Goal: Task Accomplishment & Management: Manage account settings

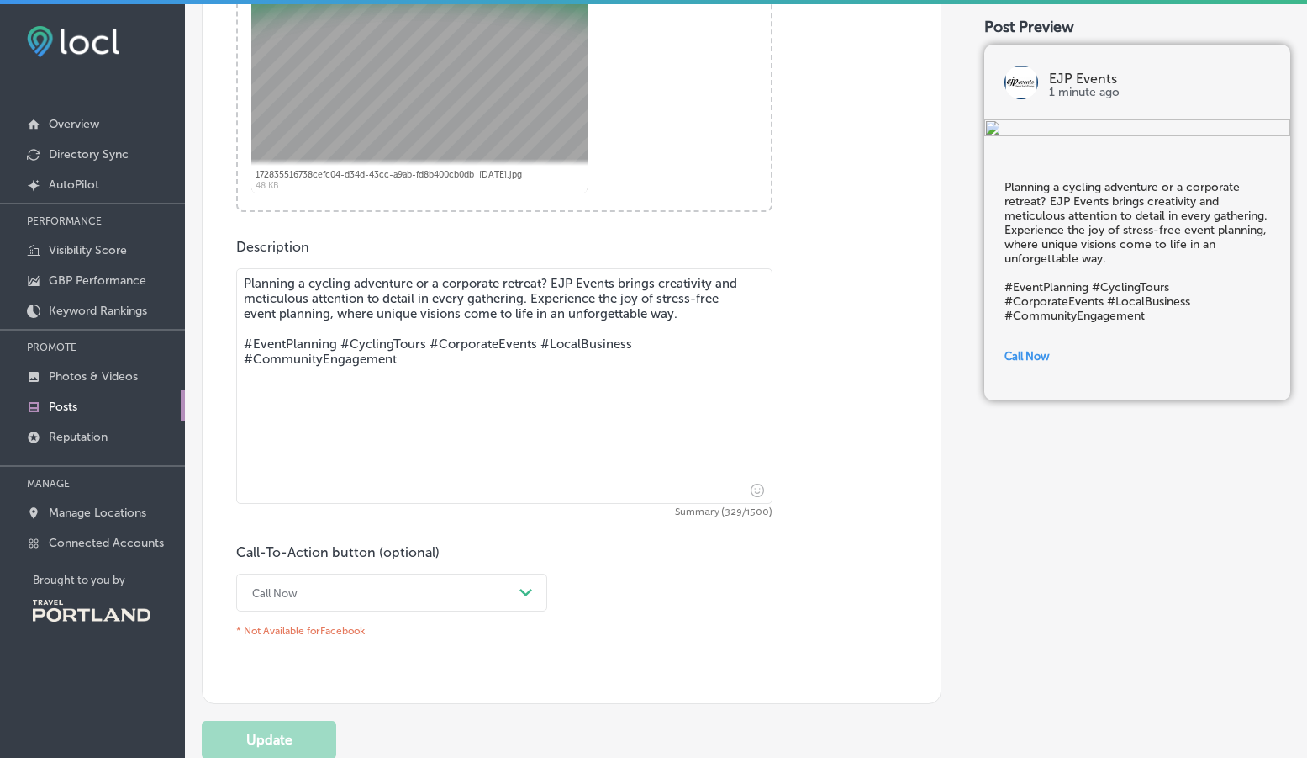
scroll to position [892, 0]
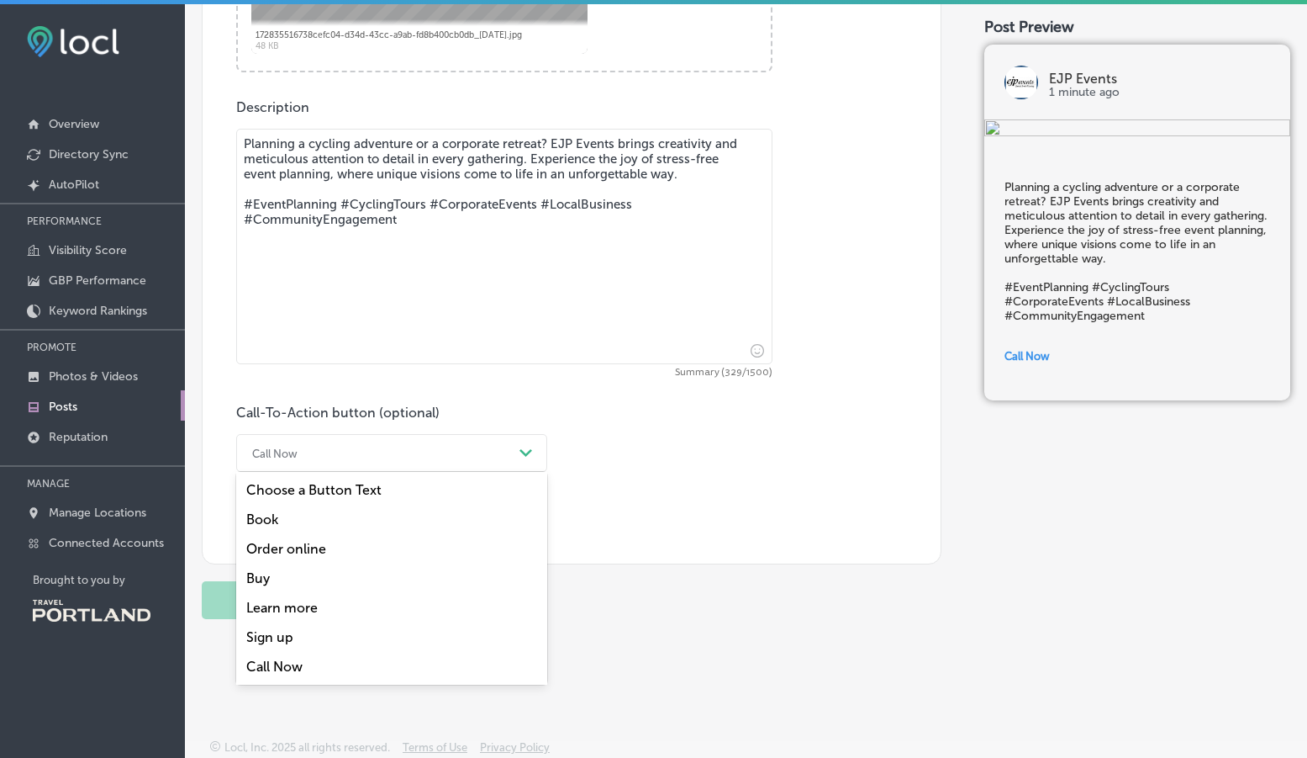
click at [529, 449] on polygon at bounding box center [526, 453] width 13 height 8
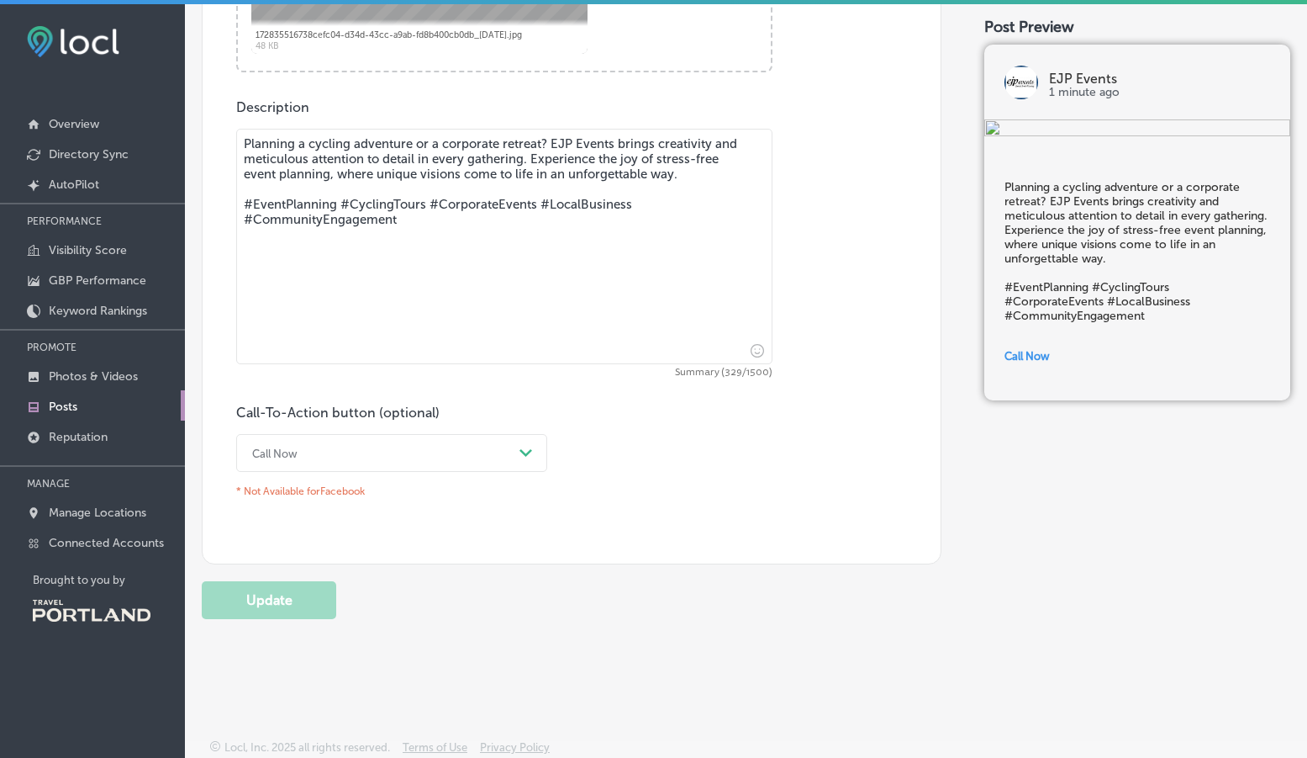
click at [758, 454] on div "Call-To-Action button (optional) Call Now Path Created with Sketch. * Not Avail…" at bounding box center [571, 453] width 671 height 99
click at [522, 450] on polygon at bounding box center [526, 453] width 13 height 8
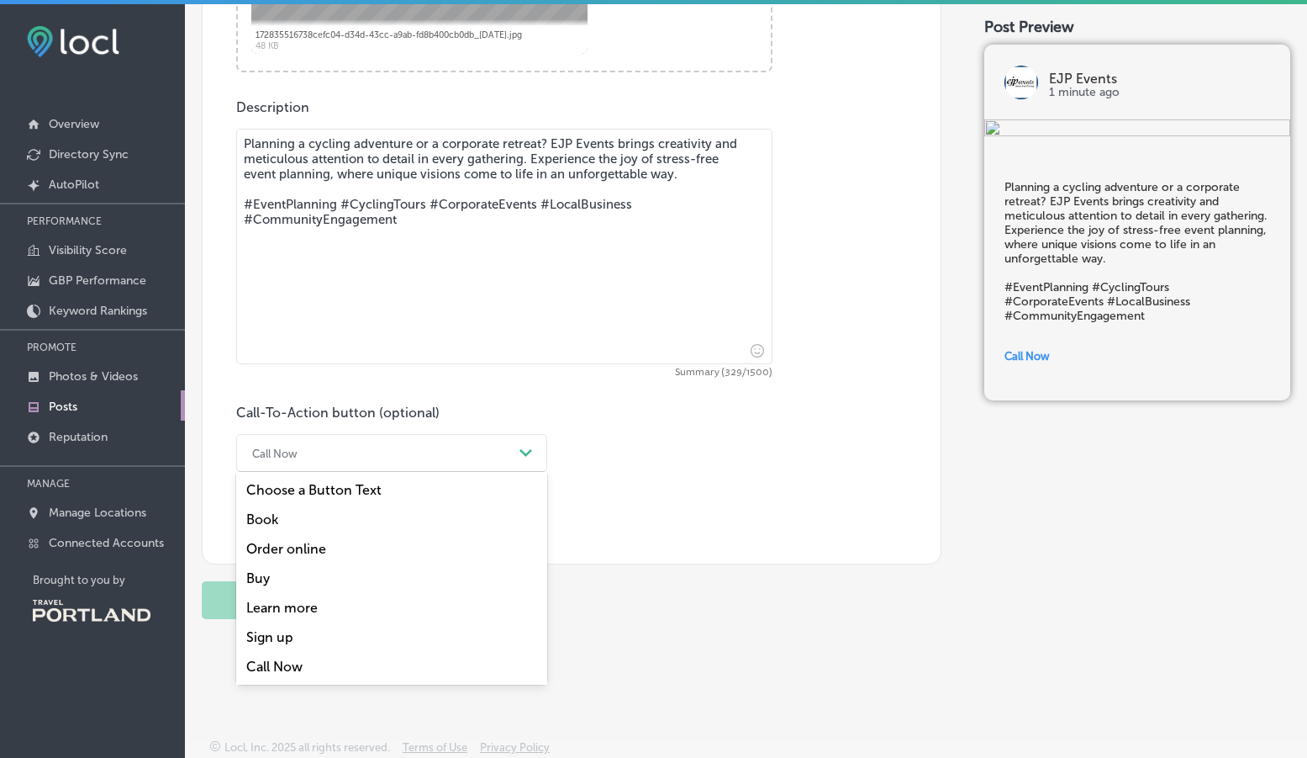
click at [427, 611] on div "Learn more" at bounding box center [391, 607] width 311 height 29
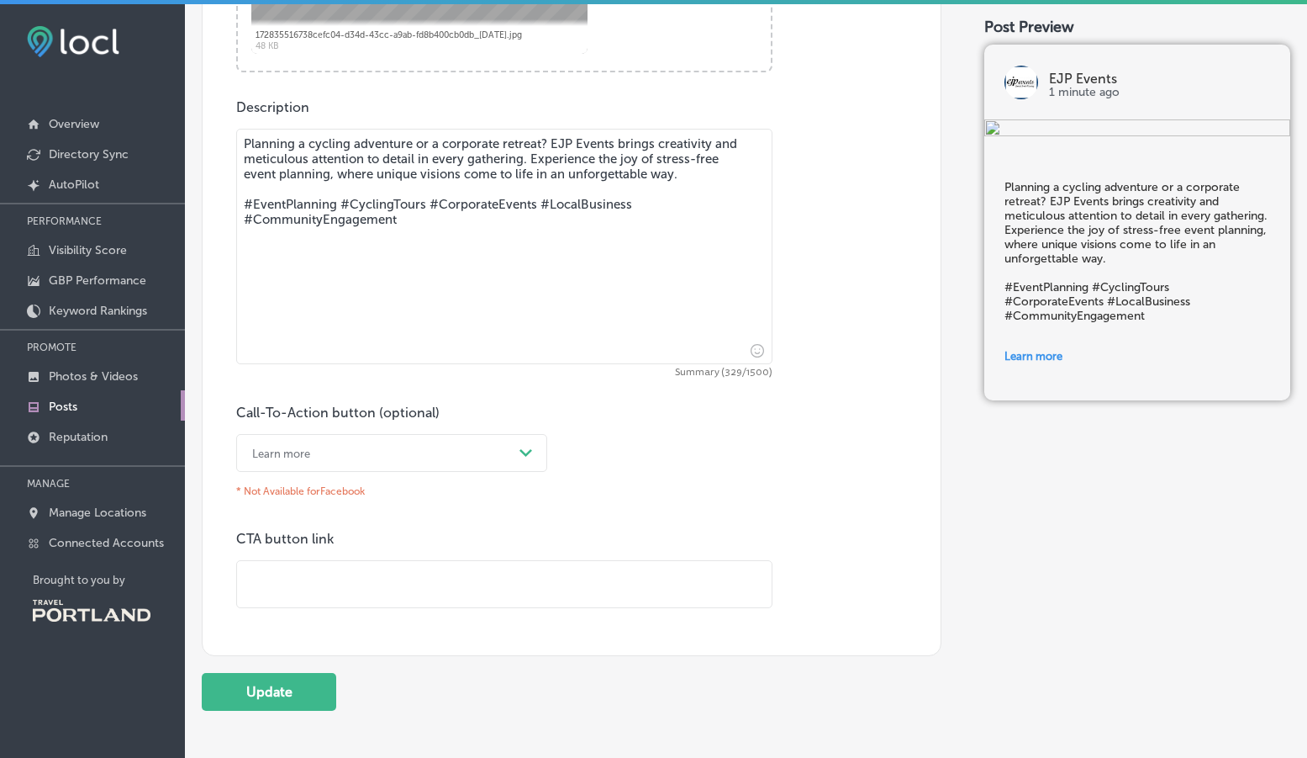
click at [440, 133] on textarea "Planning a cycling adventure or a corporate retreat? EJP Events brings creativi…" at bounding box center [504, 246] width 536 height 235
drag, startPoint x: 436, startPoint y: 142, endPoint x: 158, endPoint y: 133, distance: 278.5
click at [158, 133] on div "iconmonstr-menu-thin copy Created with Sketch. Overview Directory Sync Created …" at bounding box center [653, 383] width 1307 height 758
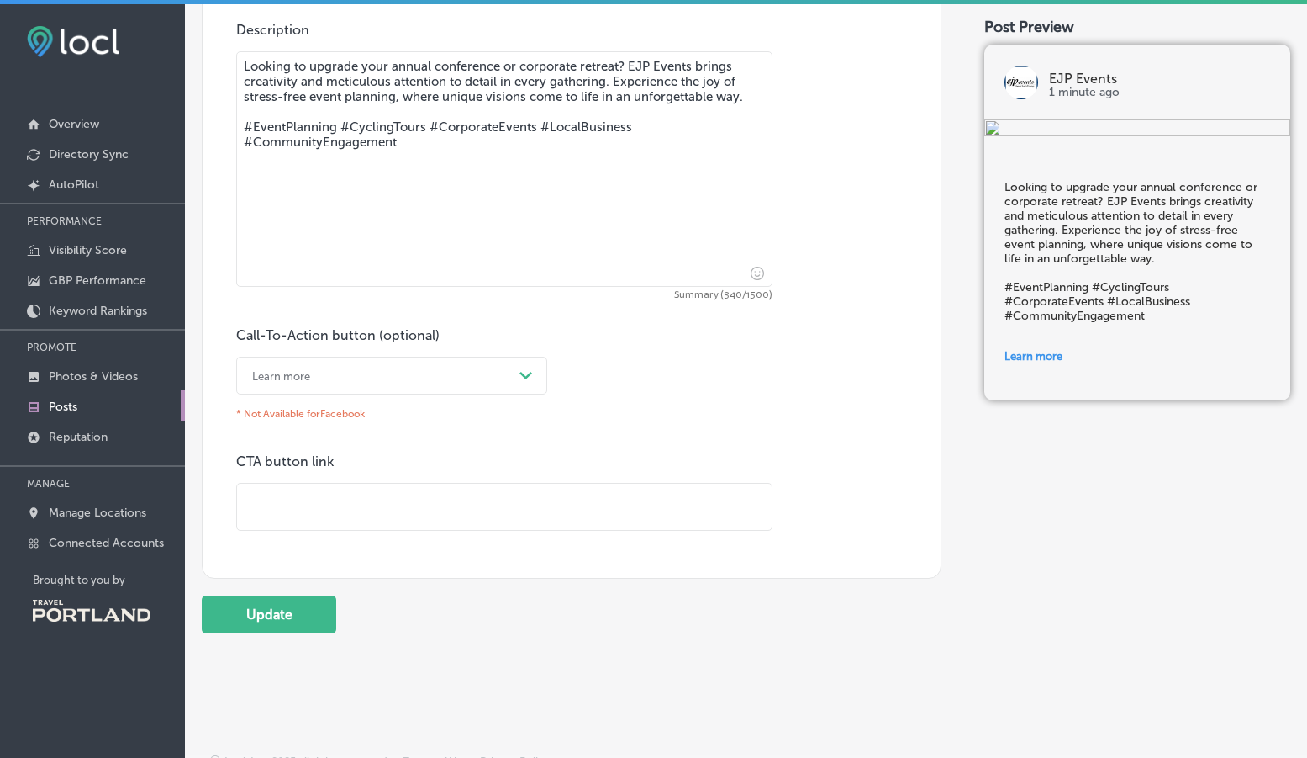
scroll to position [984, 0]
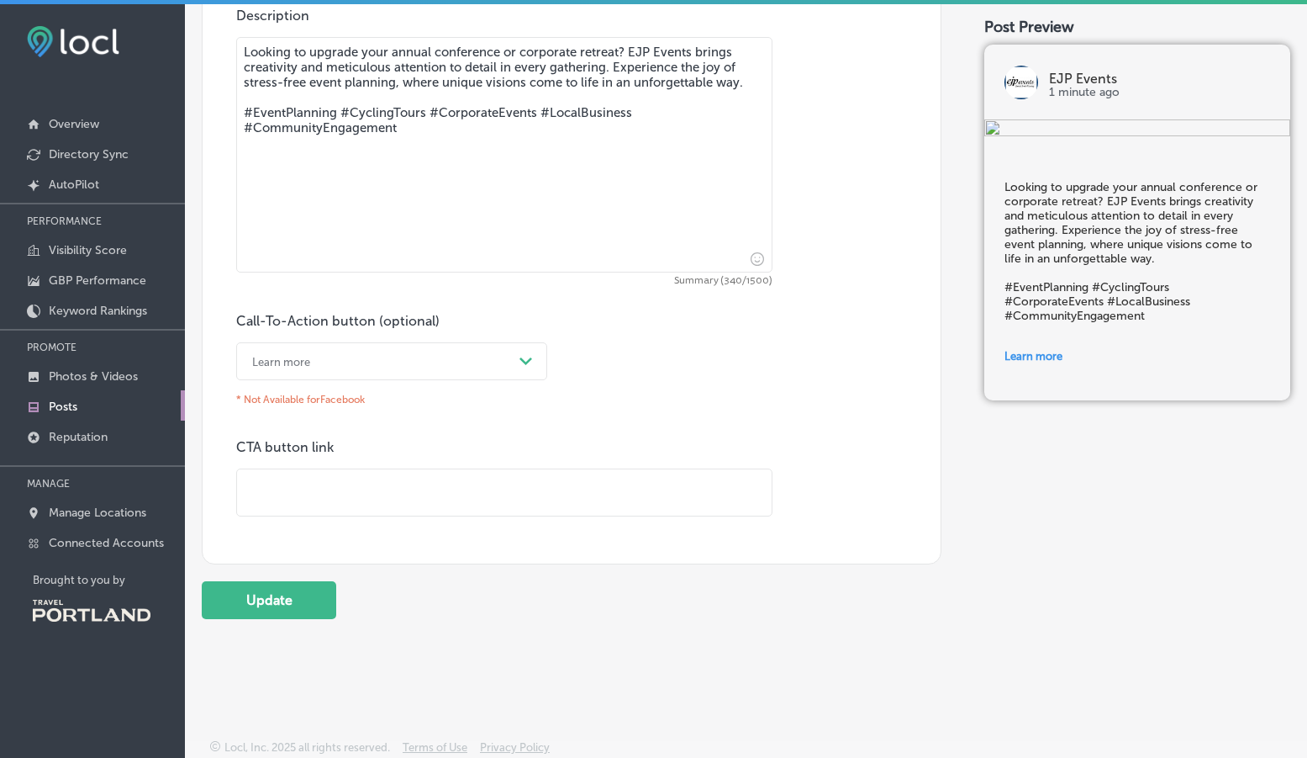
type textarea "Looking to upgrade your annual conference or corporate retreat? EJP Events brin…"
click at [314, 481] on input "text" at bounding box center [504, 492] width 535 height 46
click at [313, 489] on input "text" at bounding box center [504, 492] width 535 height 46
paste input "[URL][DOMAIN_NAME]"
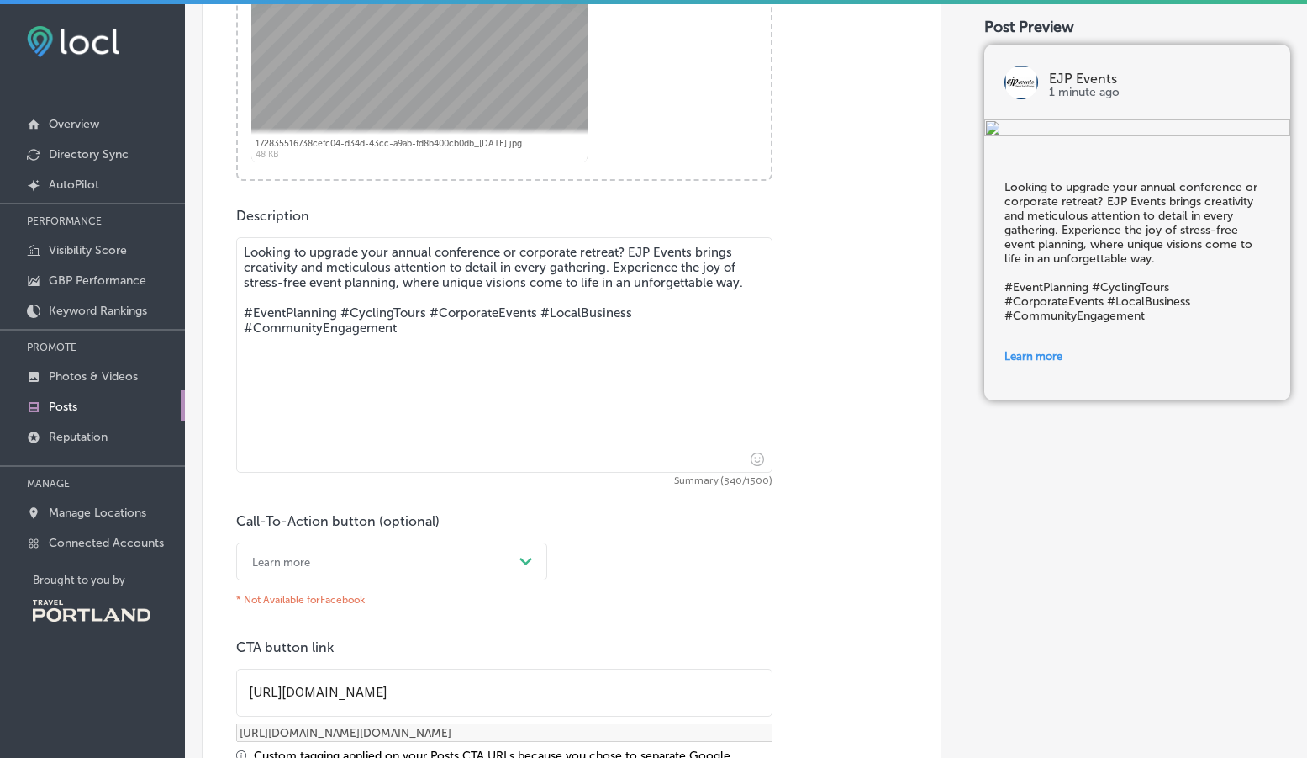
scroll to position [1044, 0]
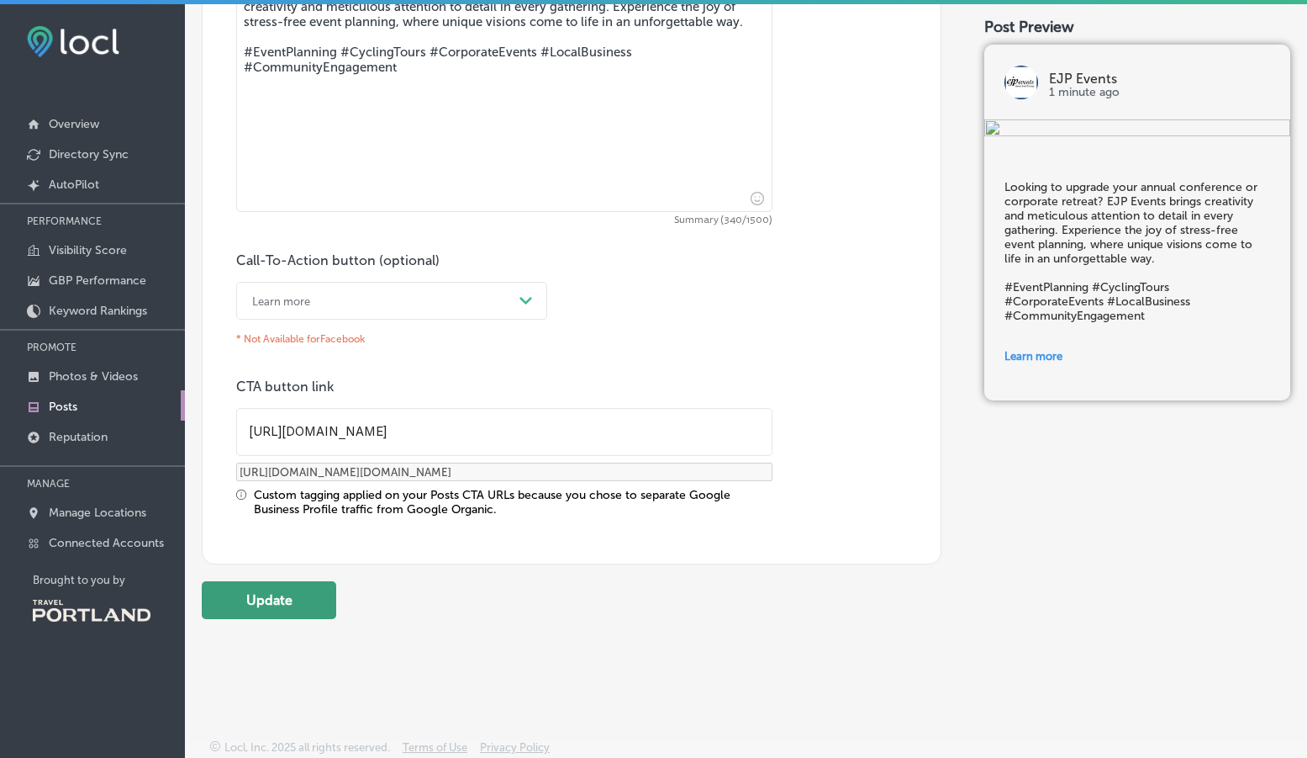
type input "[URL][DOMAIN_NAME]"
click at [318, 586] on button "Update" at bounding box center [269, 600] width 135 height 38
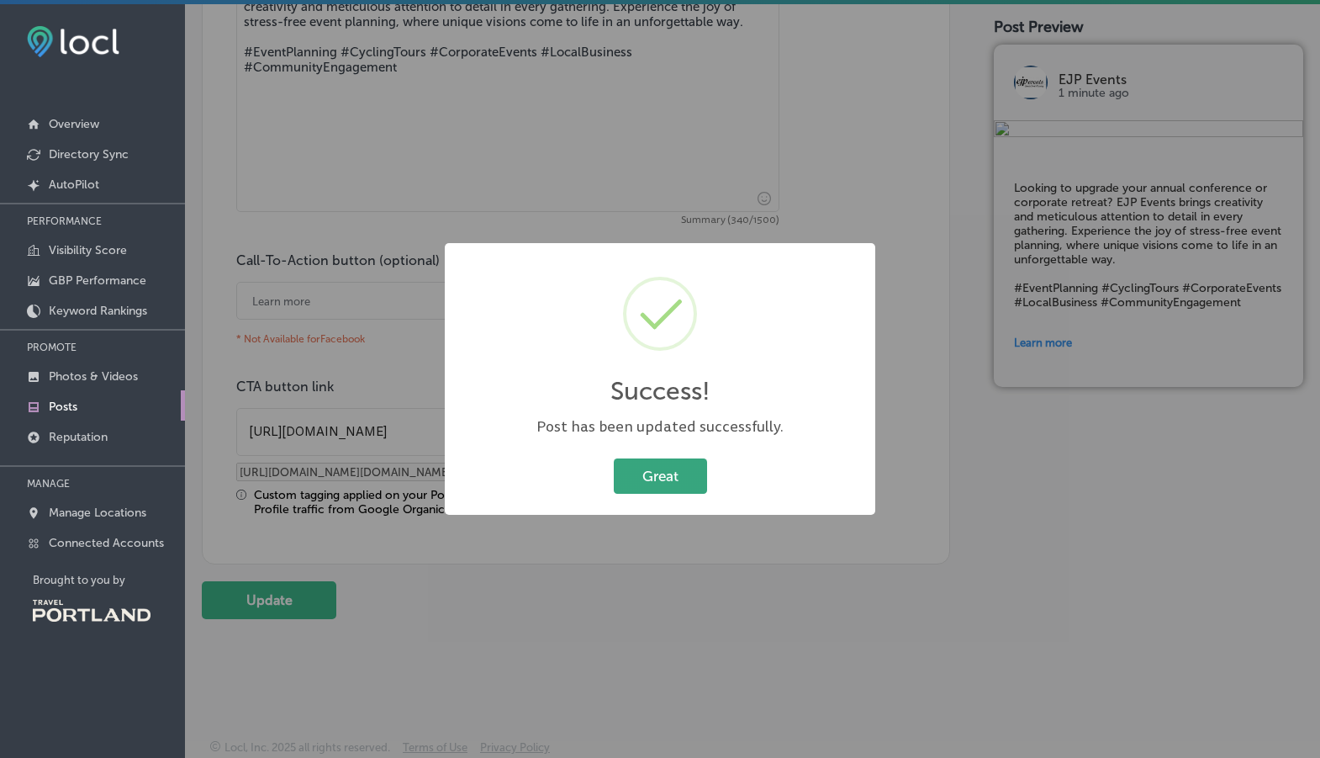
click at [693, 483] on button "Great" at bounding box center [660, 475] width 93 height 34
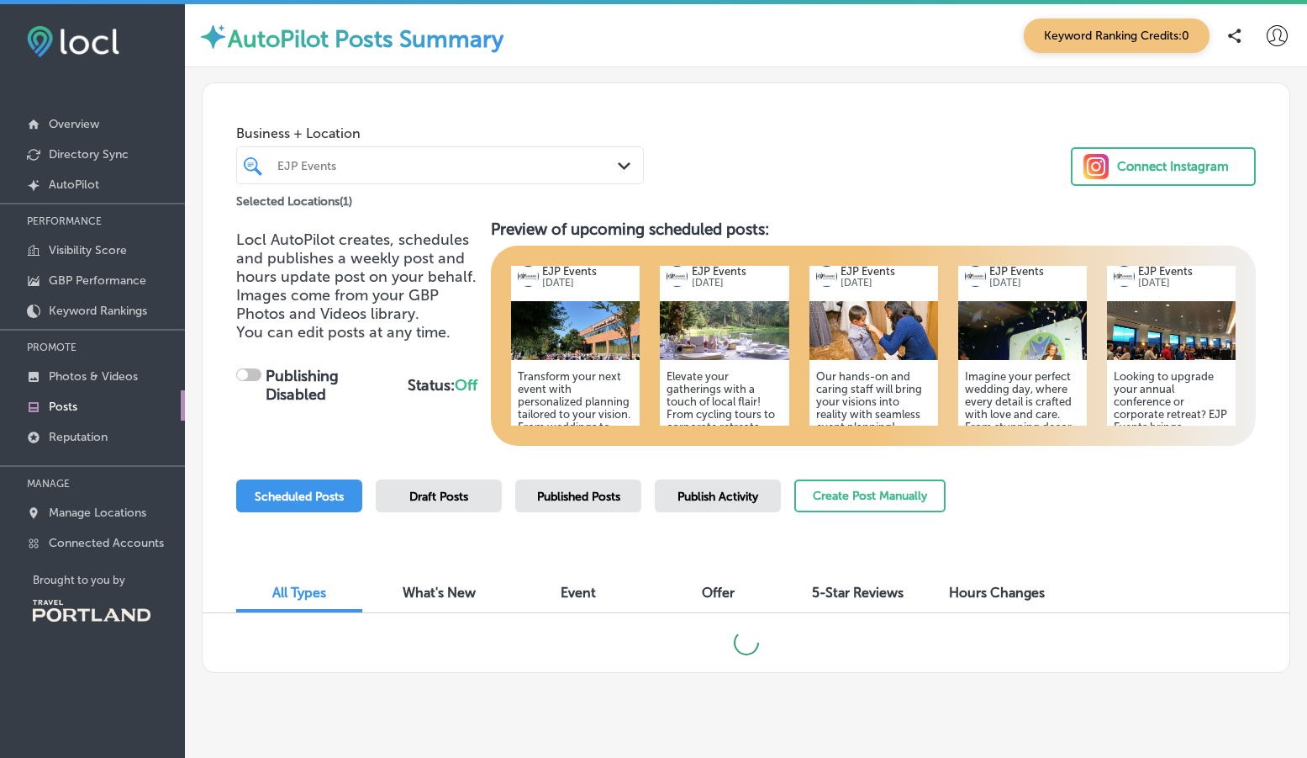
scroll to position [31, 0]
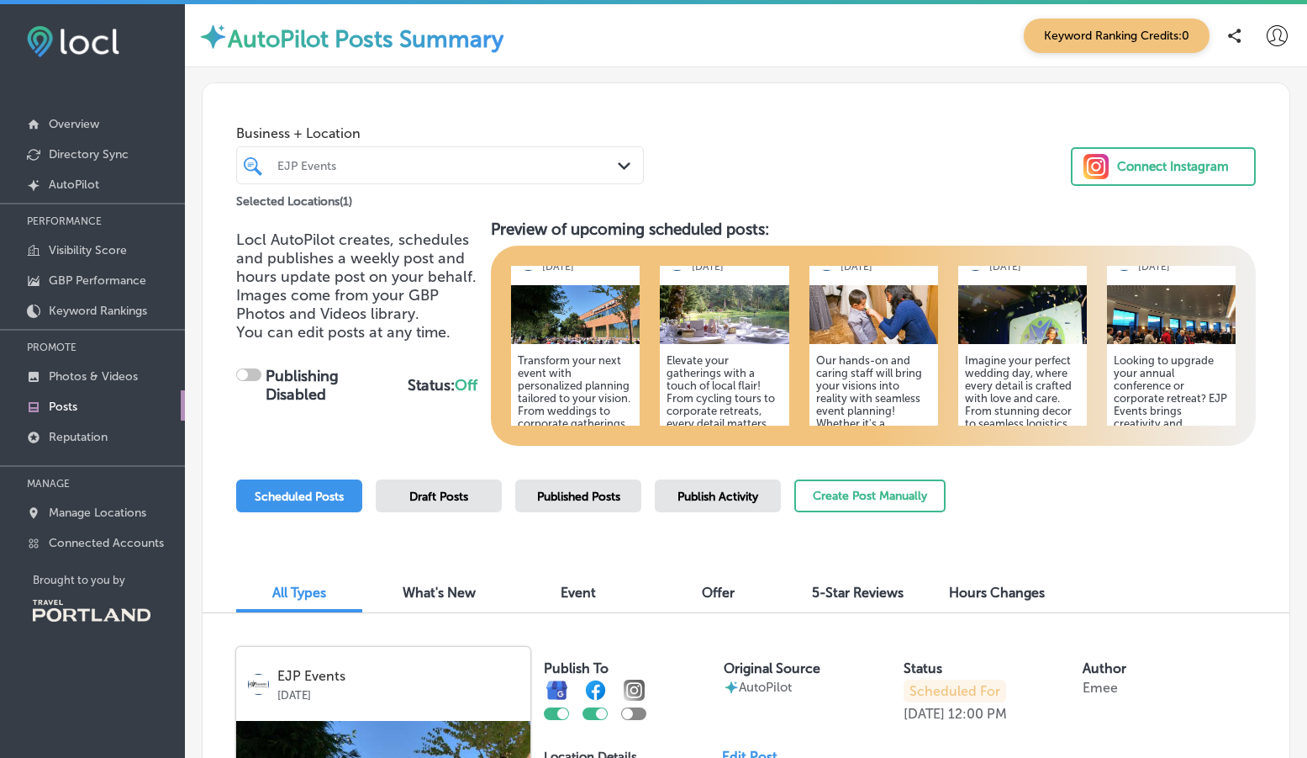
checkbox input "true"
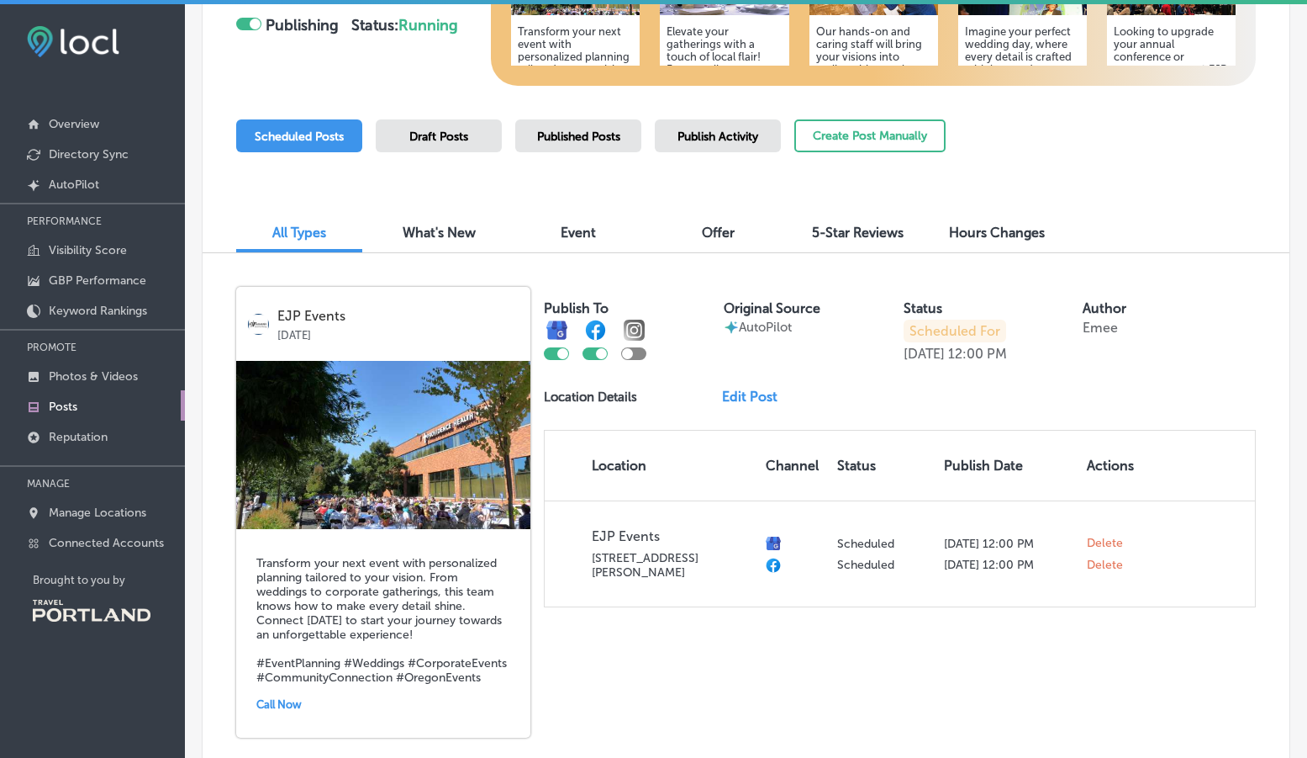
scroll to position [449, 0]
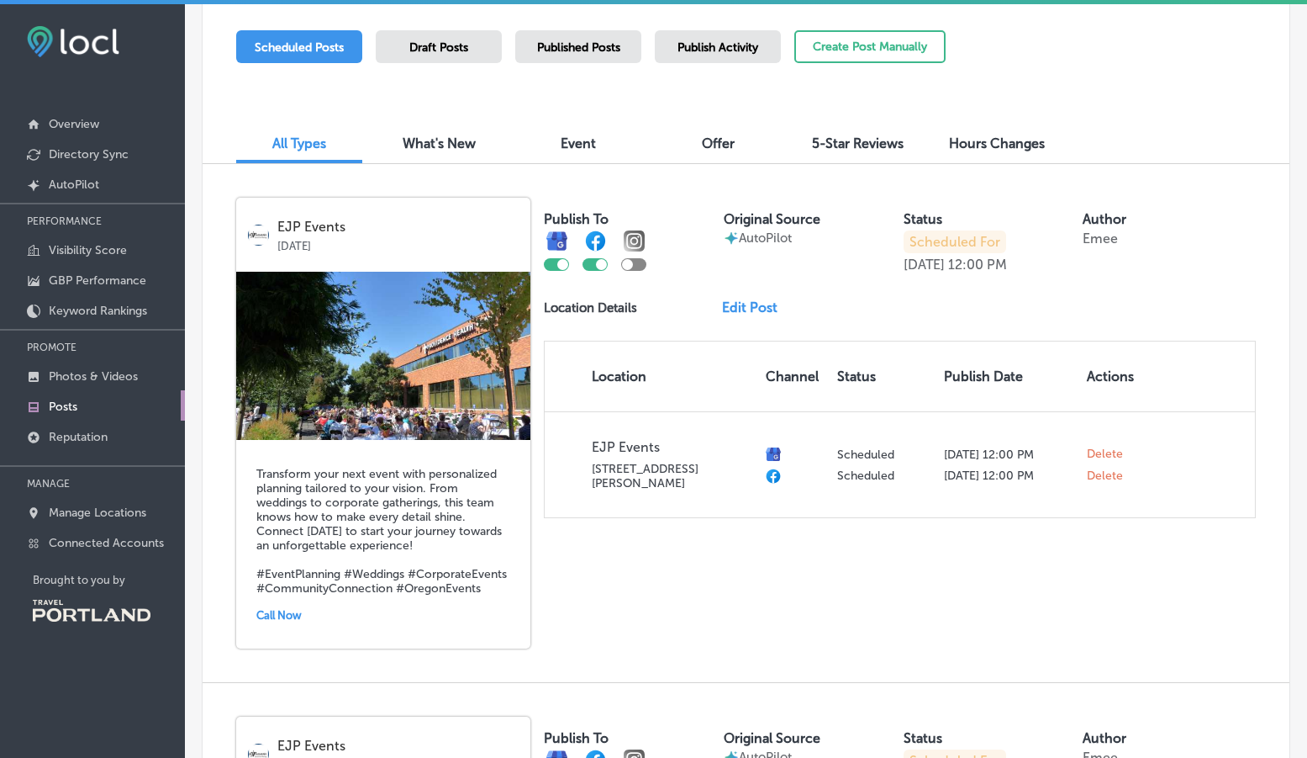
click at [583, 156] on div "Event" at bounding box center [578, 145] width 126 height 36
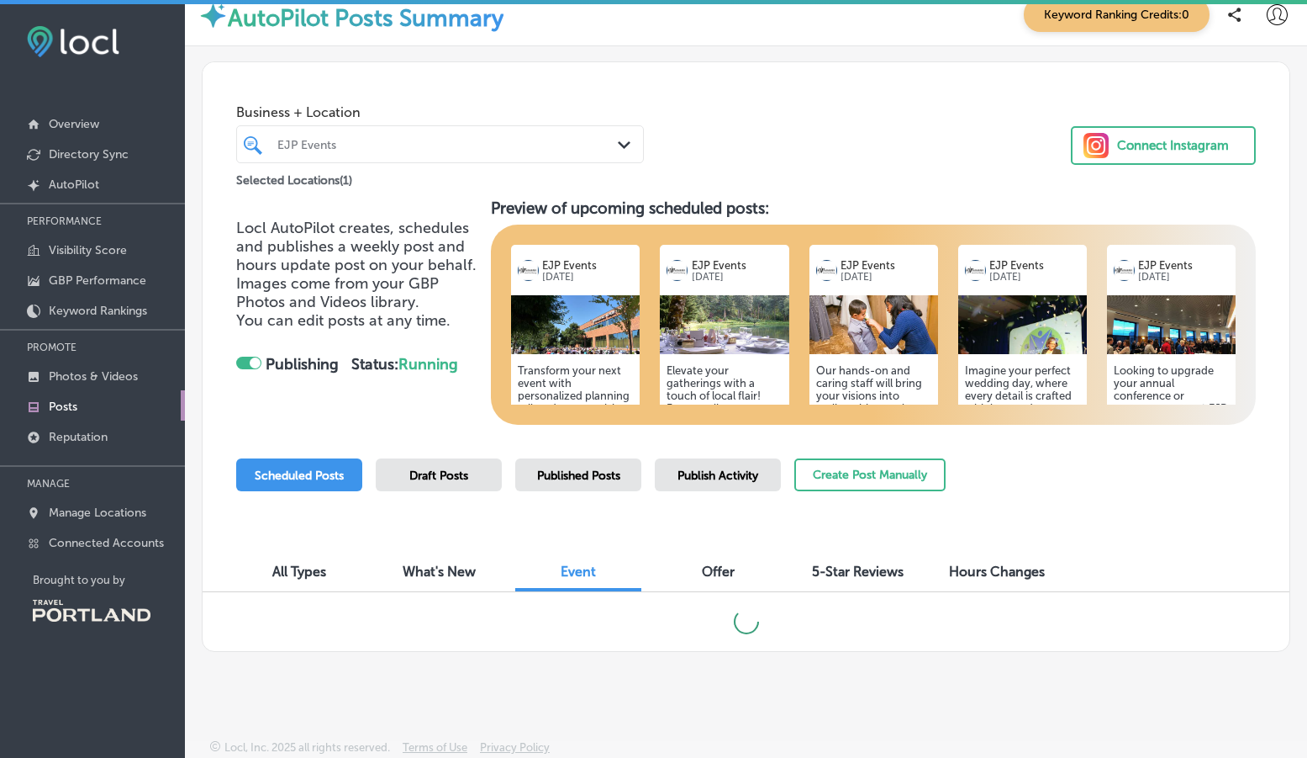
scroll to position [15, 0]
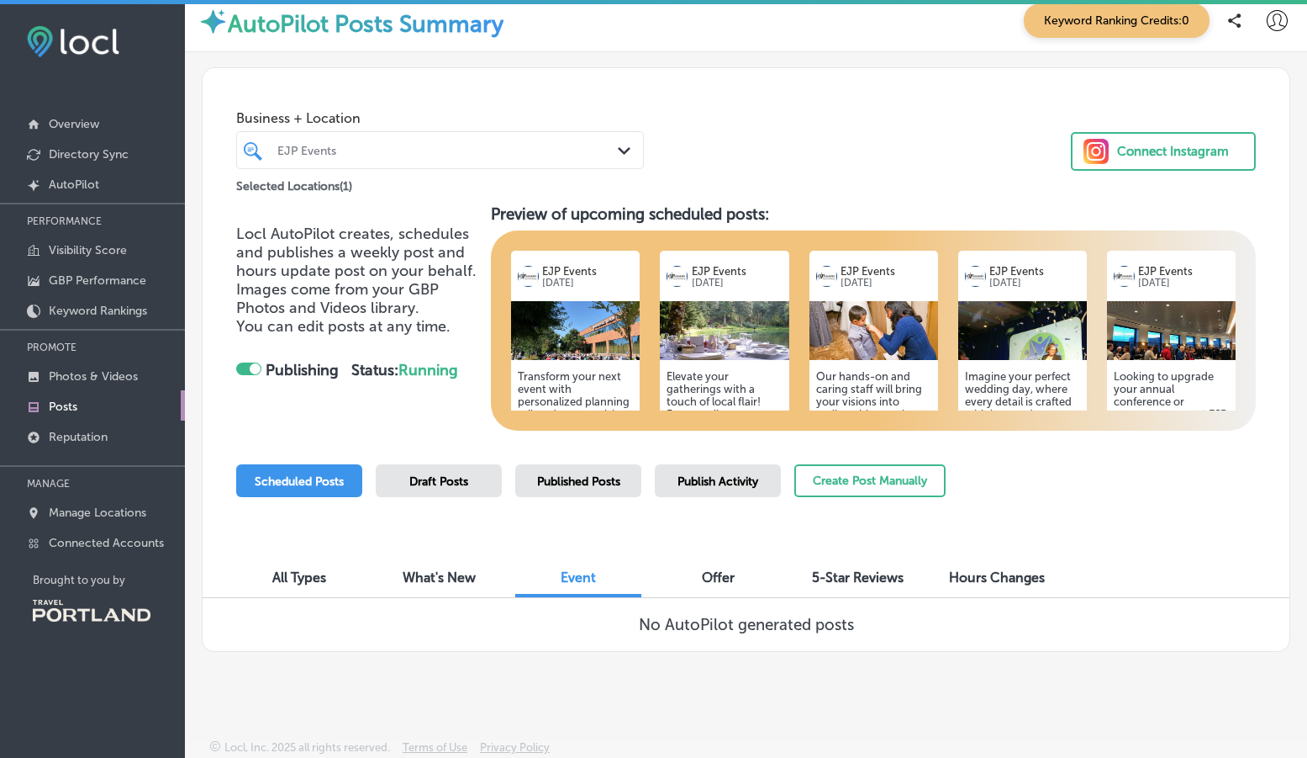
click at [721, 583] on span "Offer" at bounding box center [718, 577] width 33 height 16
click at [842, 571] on span "5-Star Reviews" at bounding box center [858, 577] width 92 height 16
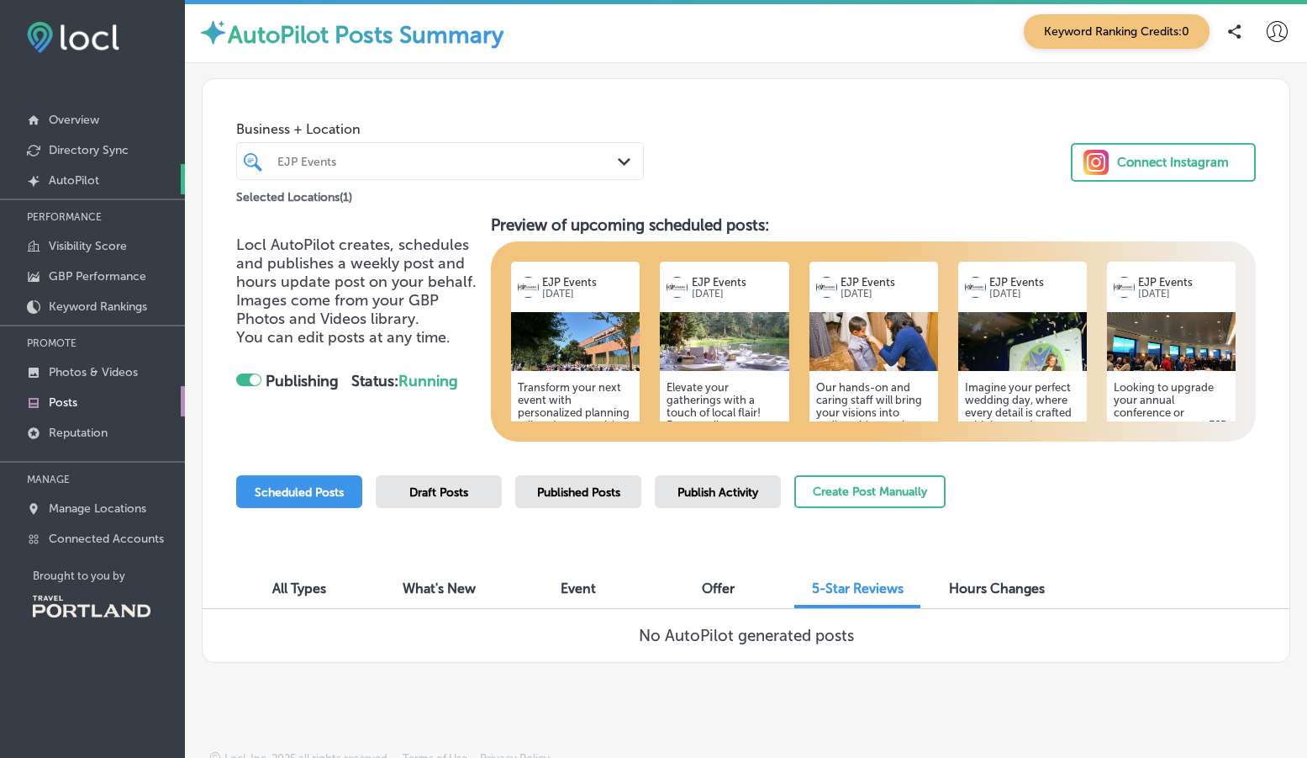
click at [90, 177] on p "AutoPilot" at bounding box center [74, 180] width 50 height 14
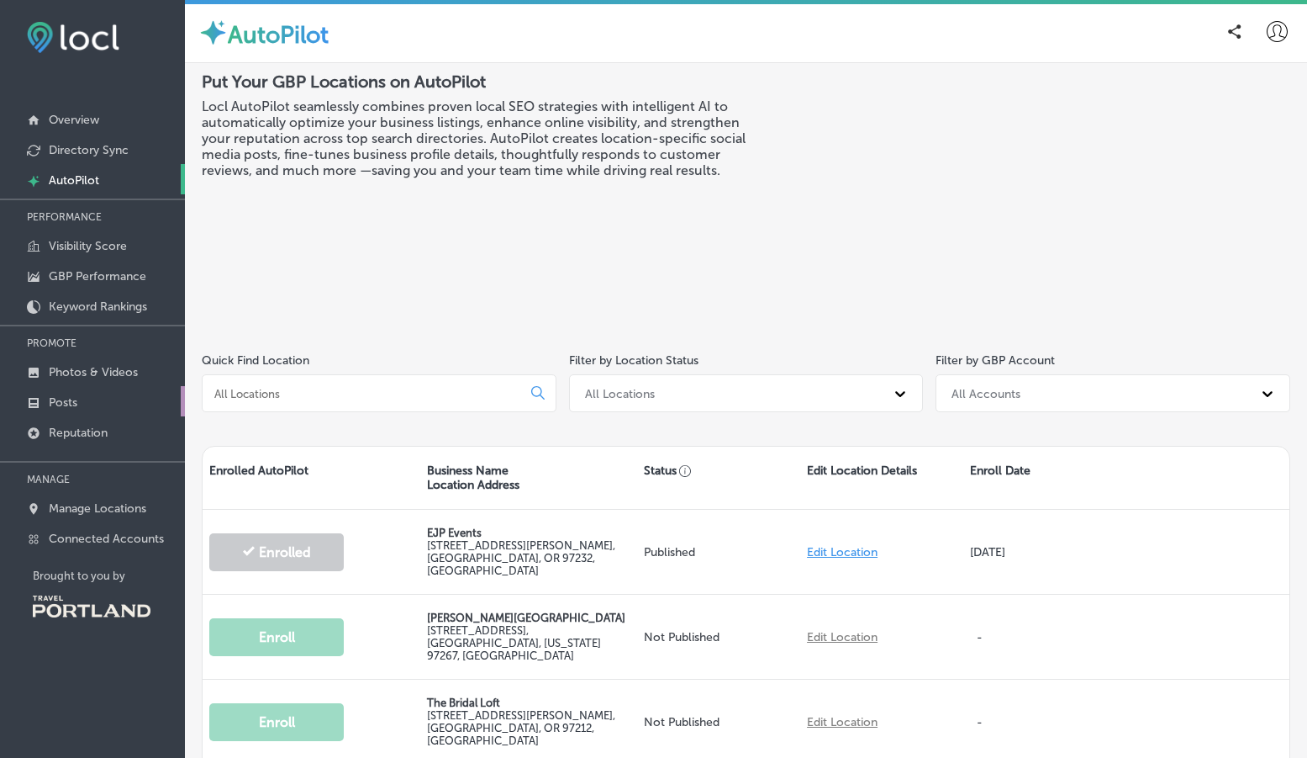
click at [77, 396] on p "Posts" at bounding box center [63, 402] width 29 height 14
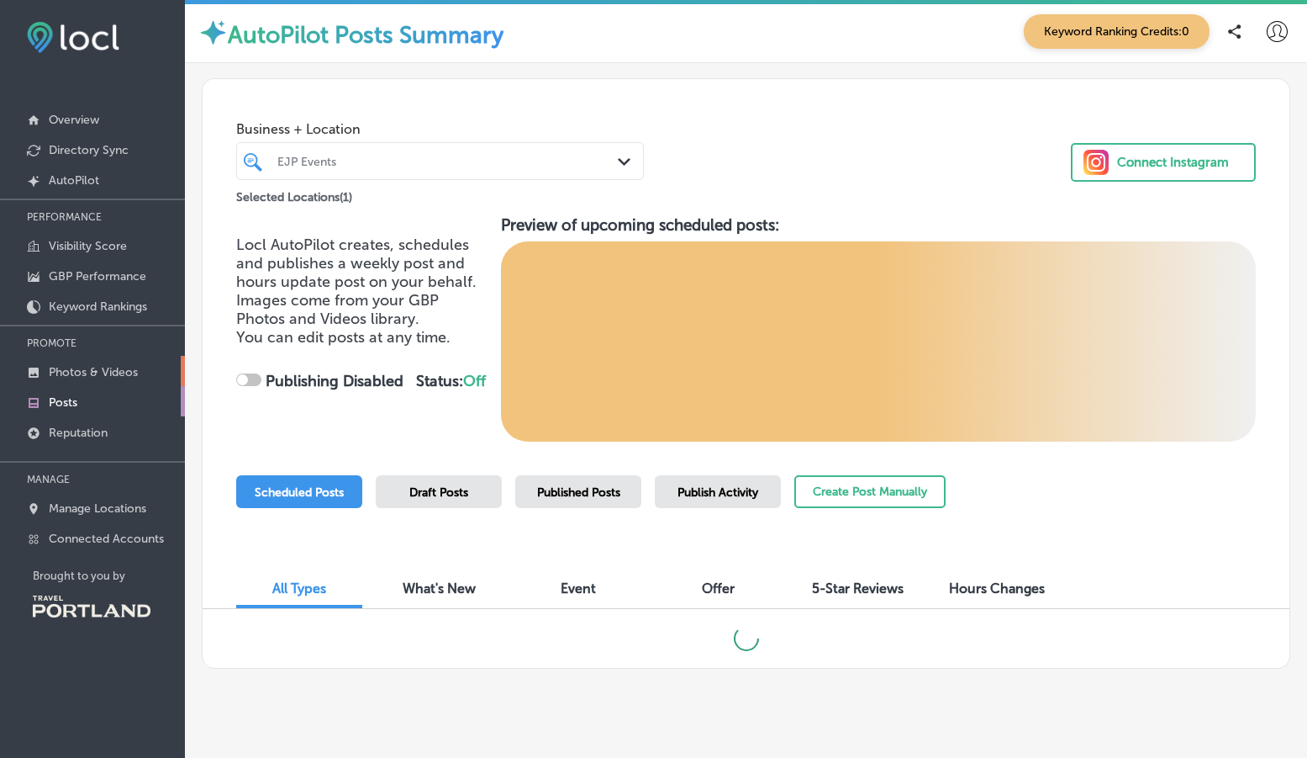
checkbox input "true"
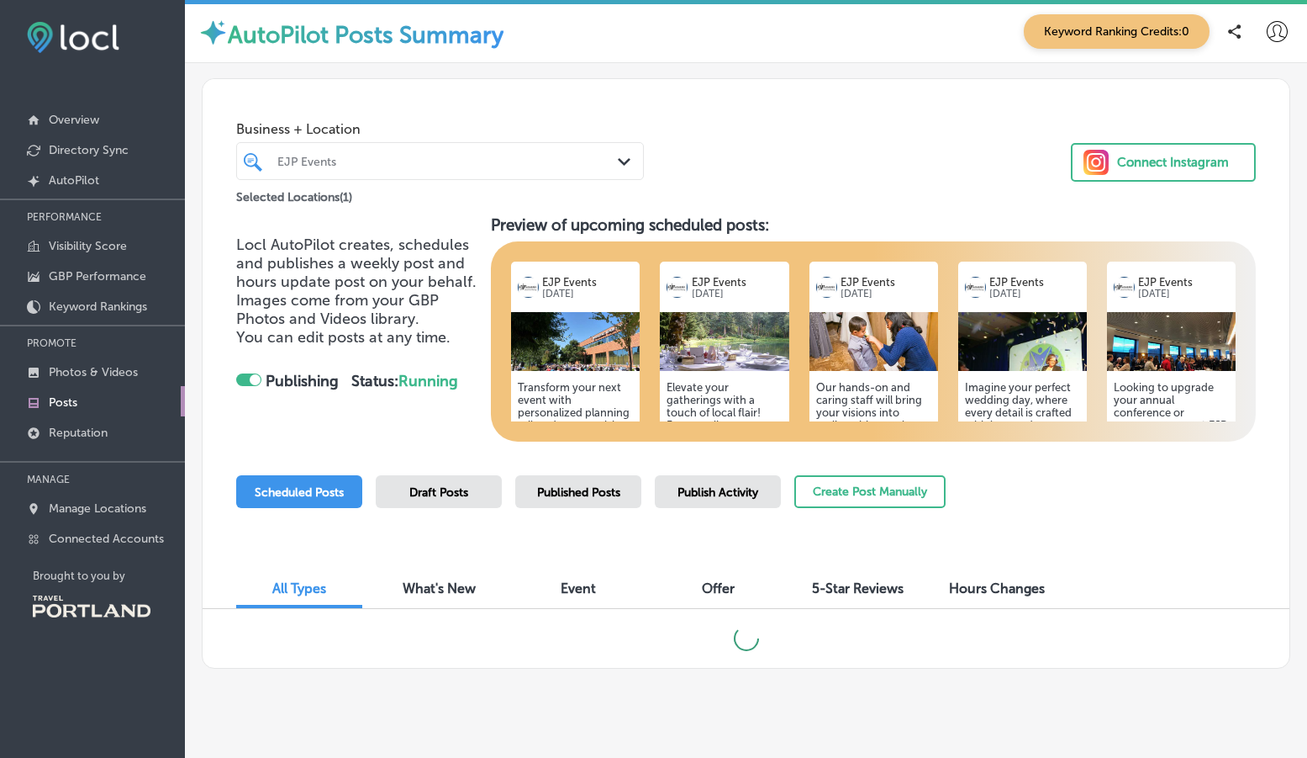
click at [858, 596] on div "5-Star Reviews" at bounding box center [858, 590] width 126 height 36
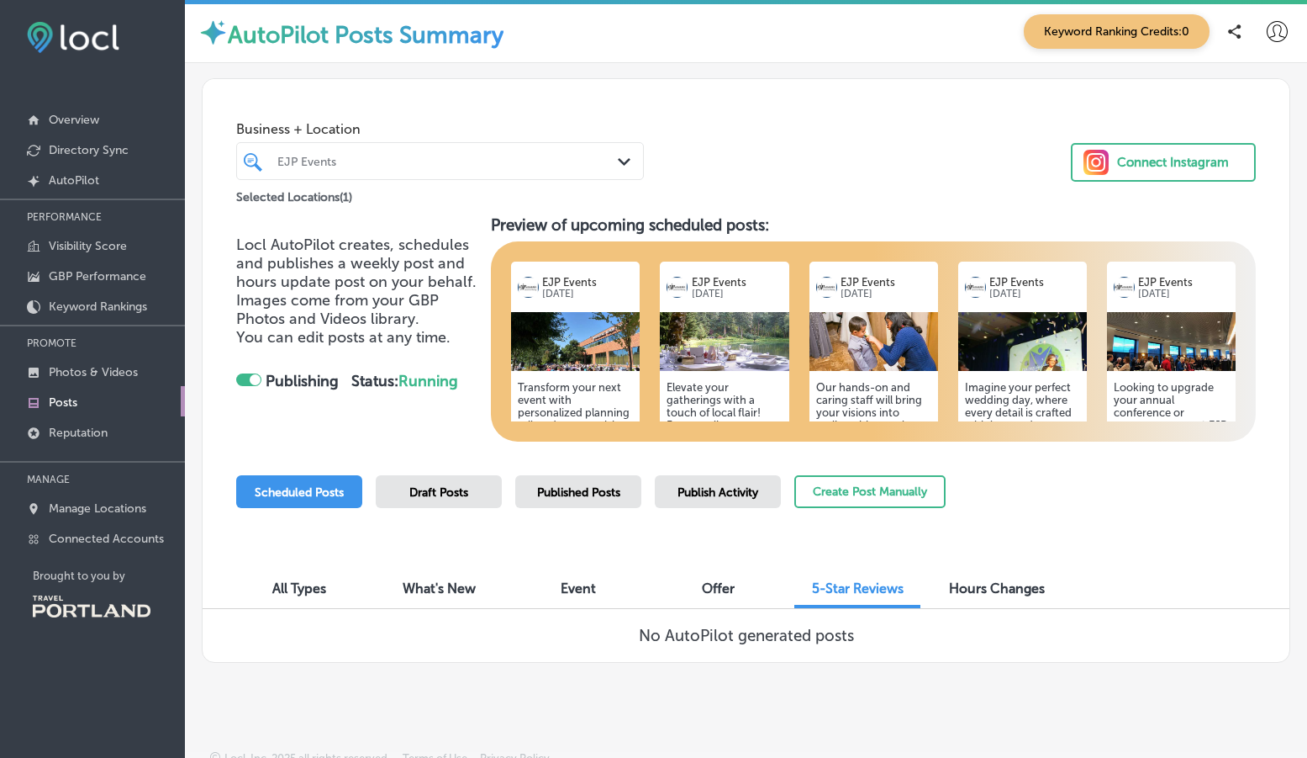
scroll to position [15, 0]
